Goal: Transaction & Acquisition: Register for event/course

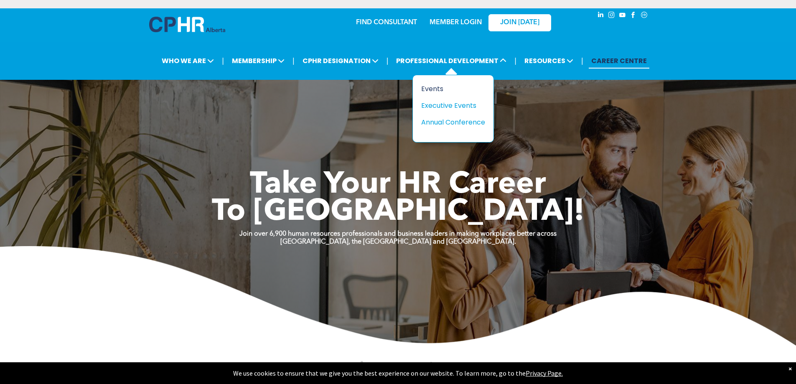
click at [440, 85] on div "Events" at bounding box center [450, 89] width 58 height 10
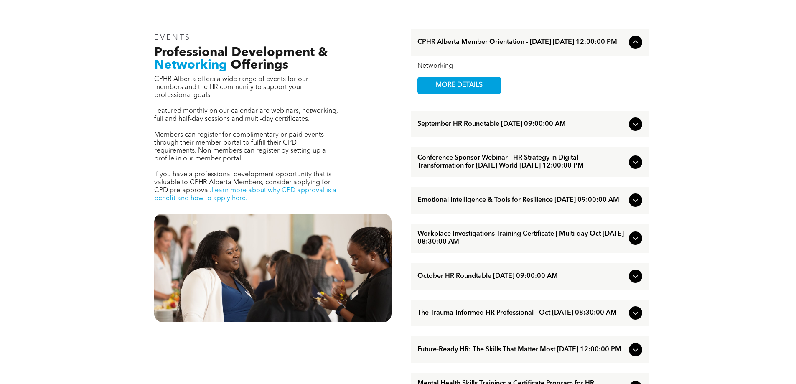
scroll to position [334, 0]
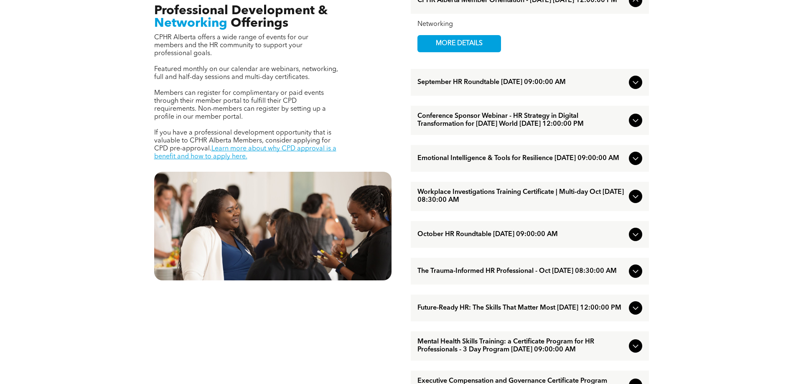
click at [636, 198] on icon at bounding box center [635, 196] width 5 height 3
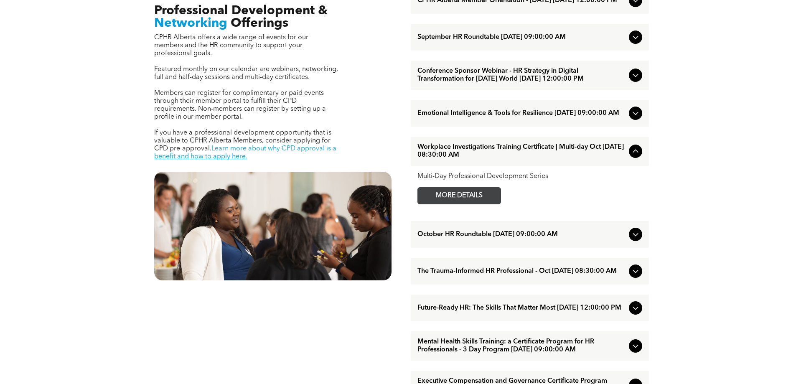
click at [464, 204] on span "MORE DETAILS" at bounding box center [459, 196] width 66 height 16
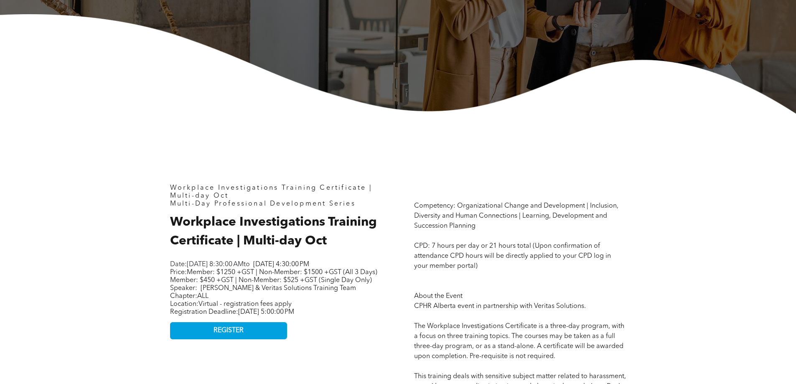
scroll to position [292, 0]
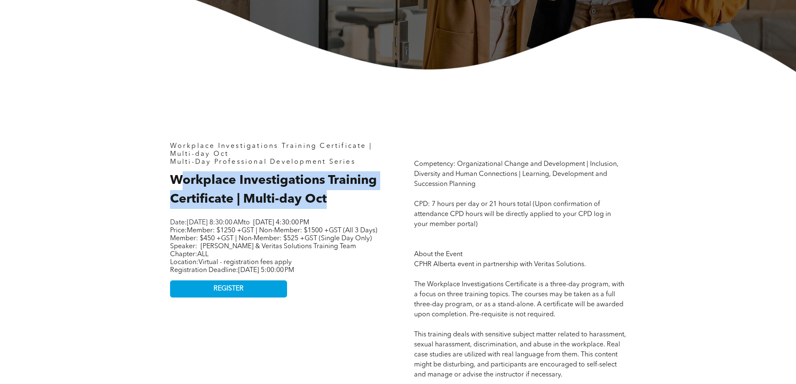
drag, startPoint x: 264, startPoint y: 176, endPoint x: 376, endPoint y: 192, distance: 112.3
click at [376, 192] on h2 "Workplace Investigations Training Certificate | Multi-day Oct" at bounding box center [276, 190] width 212 height 38
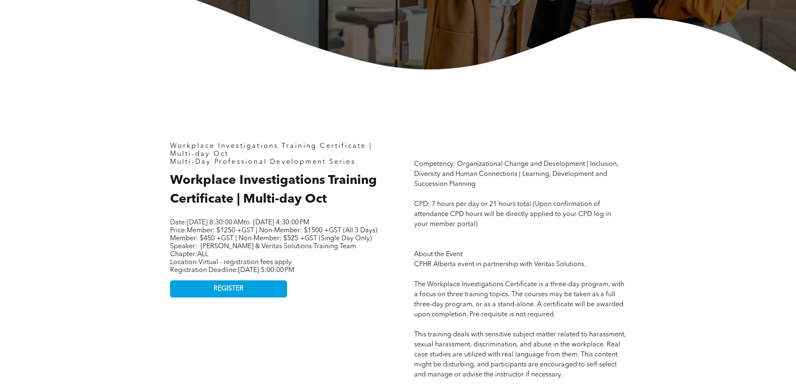
drag, startPoint x: 166, startPoint y: 219, endPoint x: 383, endPoint y: 224, distance: 216.4
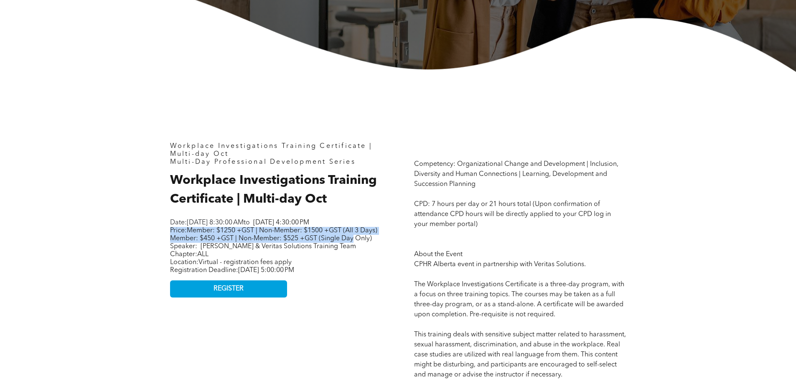
drag, startPoint x: 169, startPoint y: 239, endPoint x: 383, endPoint y: 246, distance: 213.6
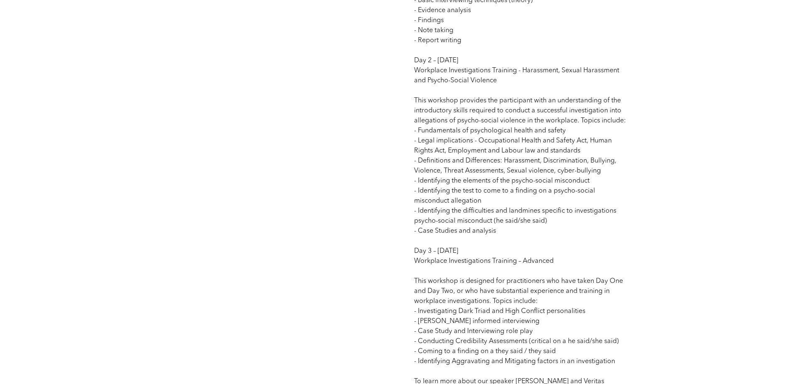
scroll to position [919, 0]
